Goal: Task Accomplishment & Management: Manage account settings

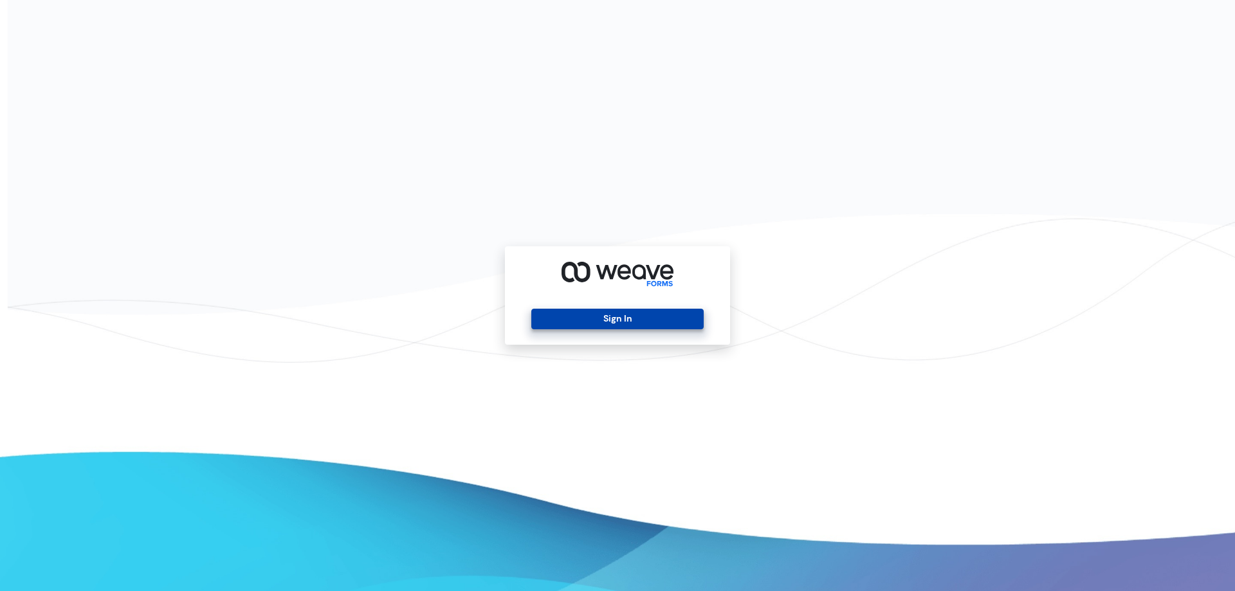
click at [575, 314] on button "Sign In" at bounding box center [617, 319] width 172 height 21
